Goal: Understand process/instructions: Learn how to perform a task or action

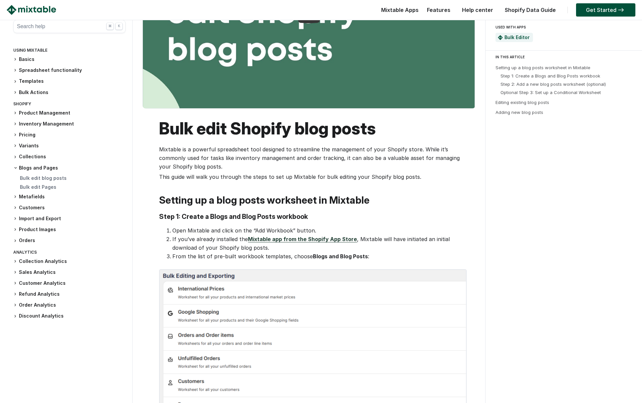
scroll to position [152, 0]
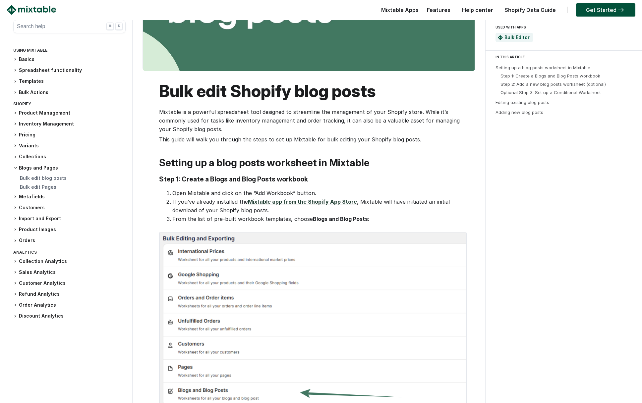
click at [275, 203] on link "Mixtable app from the Shopify App Store" at bounding box center [302, 201] width 109 height 7
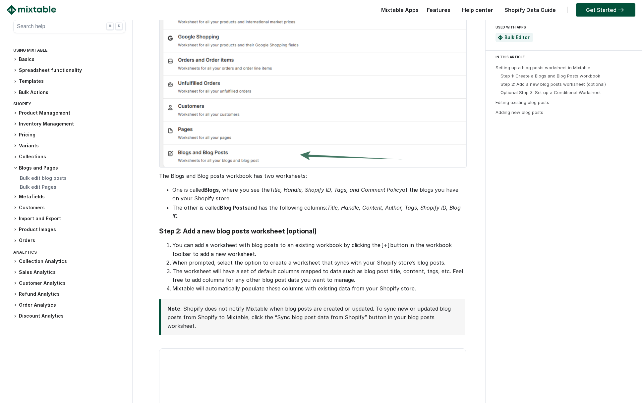
scroll to position [467, 0]
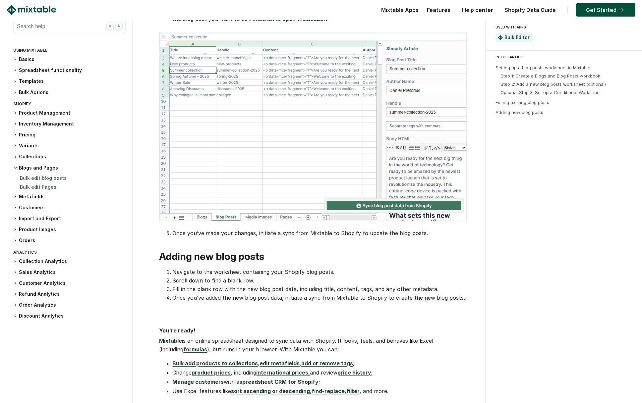
scroll to position [1411, 0]
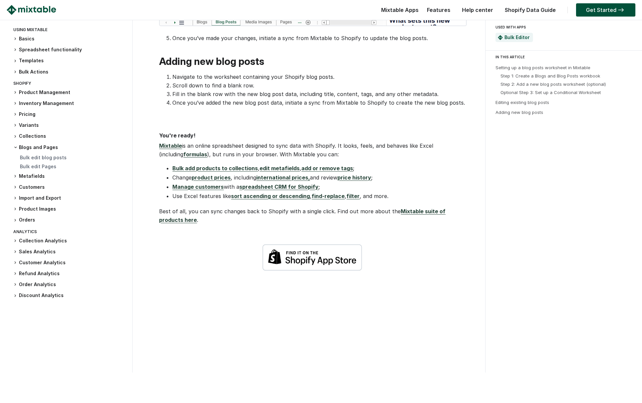
click at [312, 271] on img at bounding box center [311, 257] width 99 height 27
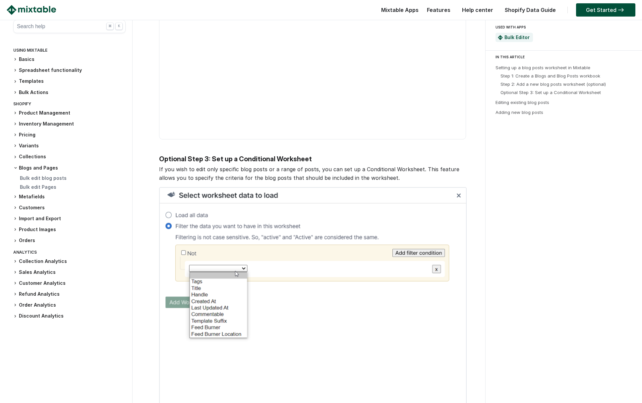
scroll to position [566, 0]
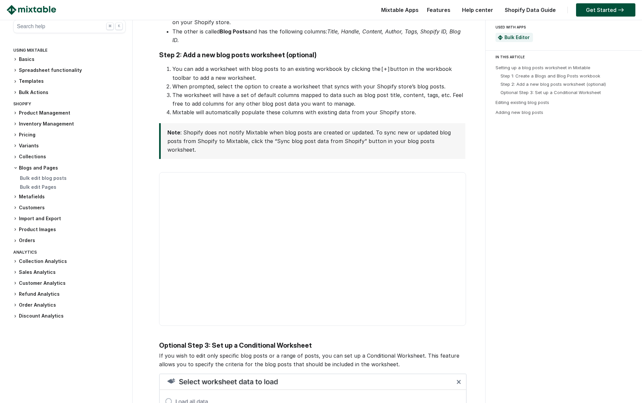
click at [275, 189] on video at bounding box center [312, 249] width 306 height 154
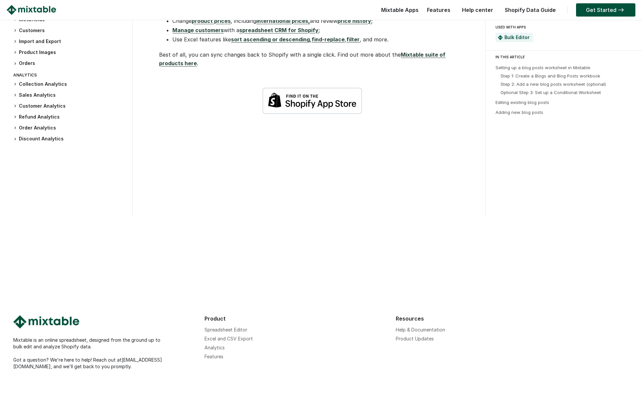
scroll to position [1600, 0]
click at [307, 103] on img at bounding box center [311, 100] width 99 height 27
